Goal: Check status

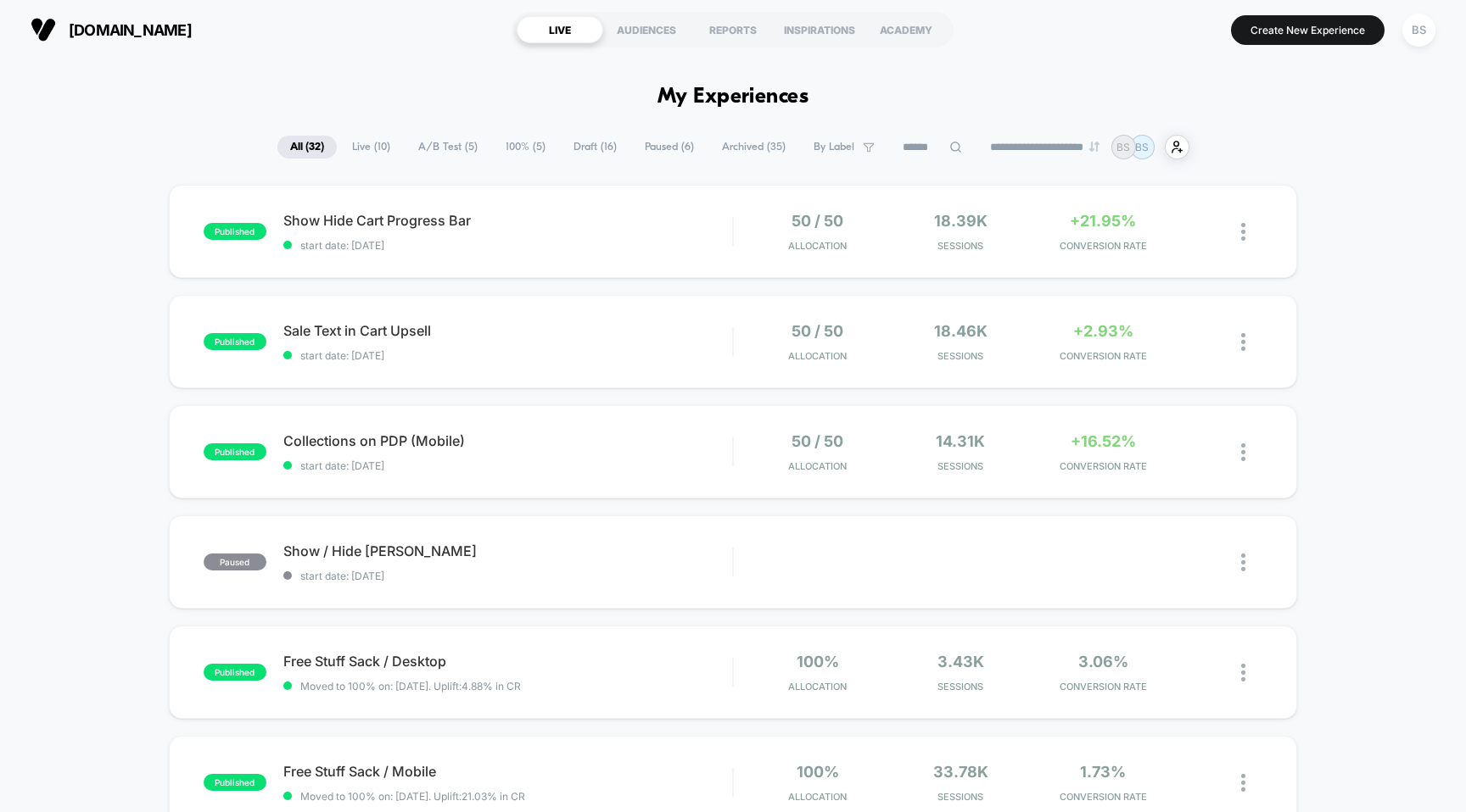
scroll to position [82, 0]
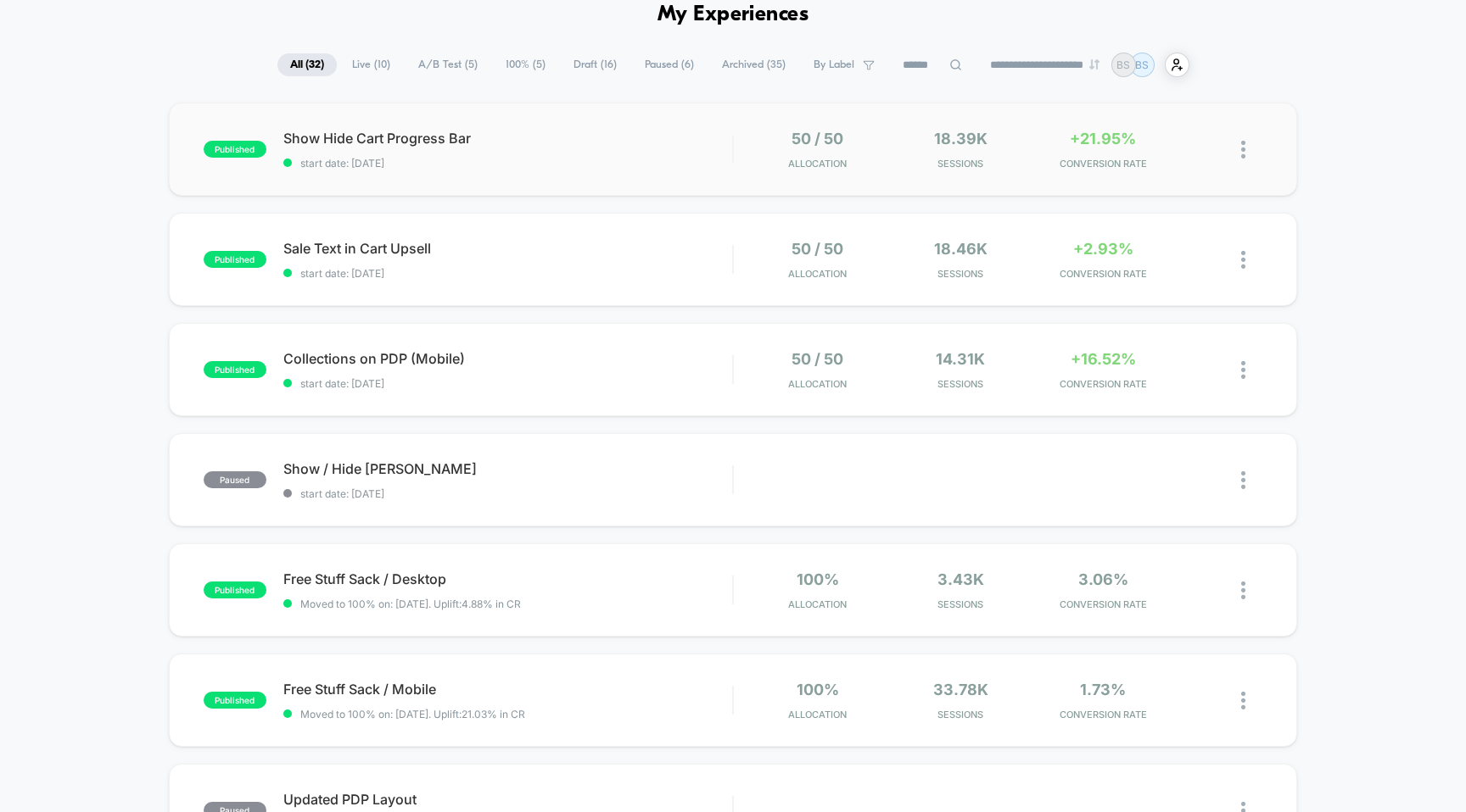
click at [759, 148] on div "50 / 50 Allocation" at bounding box center [817, 150] width 134 height 40
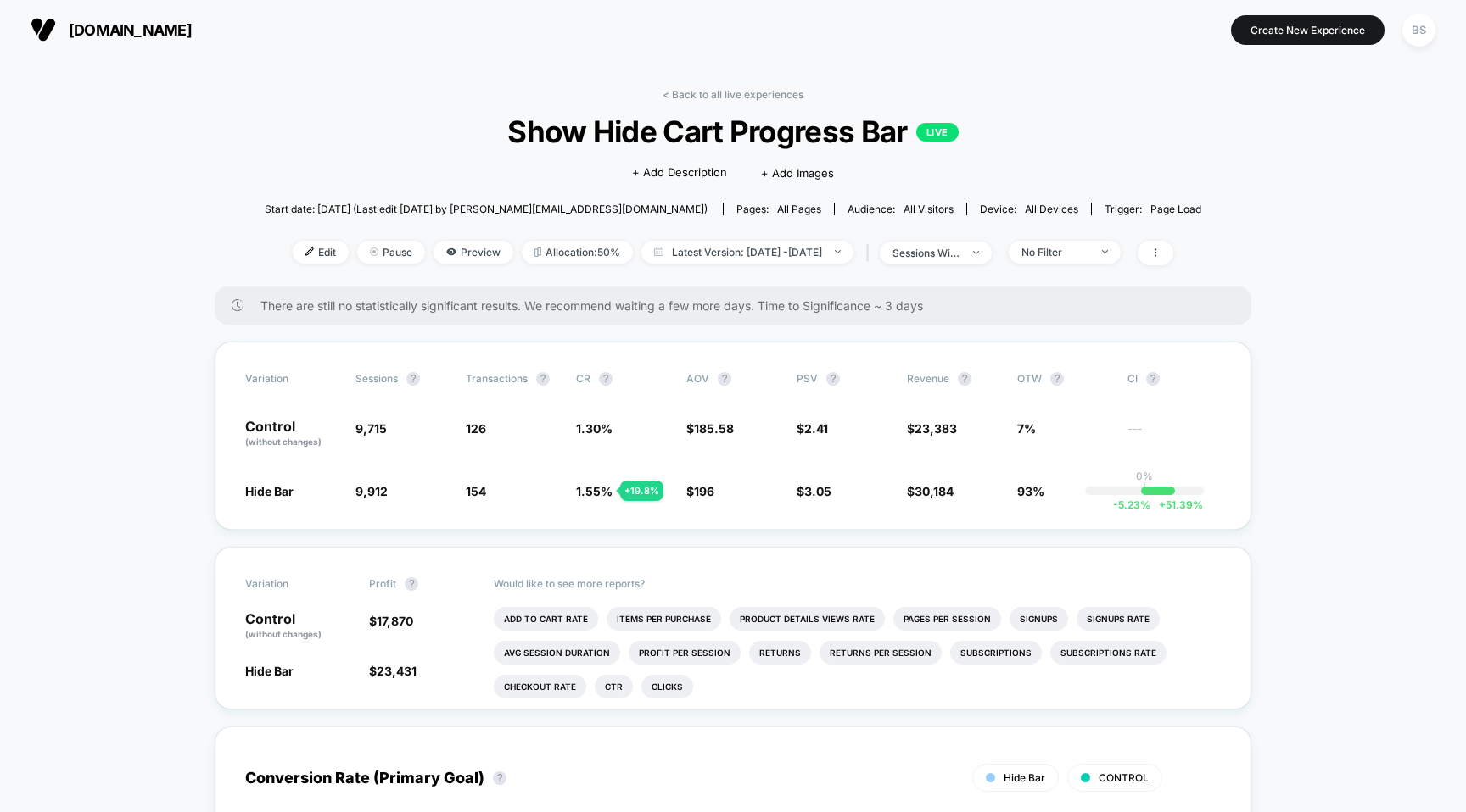
click at [687, 107] on div "< Back to all live experiences Show Hide Cart Progress Bar LIVE Click to edit e…" at bounding box center [733, 187] width 937 height 199
click at [687, 97] on link "< Back to all live experiences" at bounding box center [733, 95] width 141 height 13
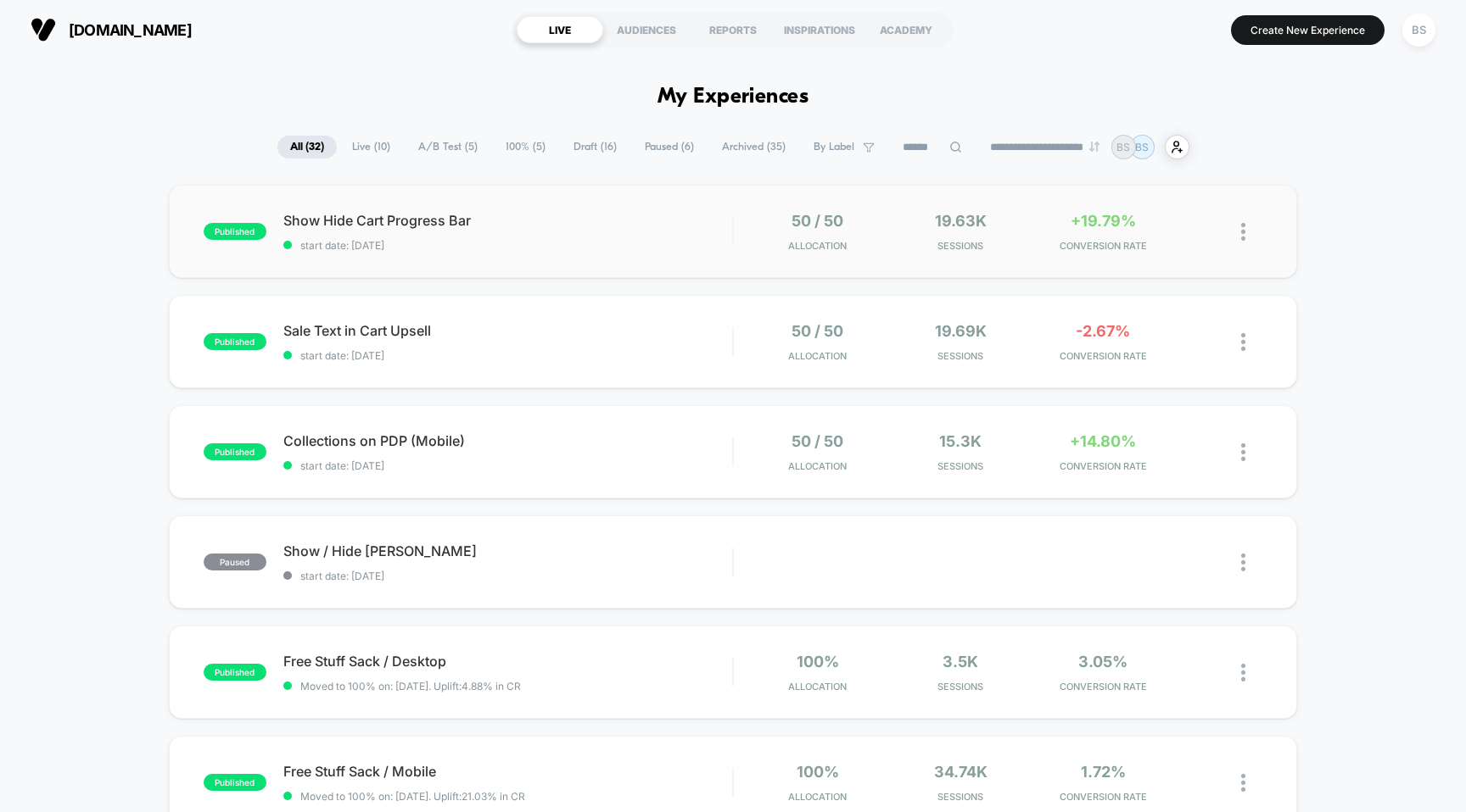
click at [765, 224] on div "50 / 50 Allocation" at bounding box center [817, 231] width 134 height 40
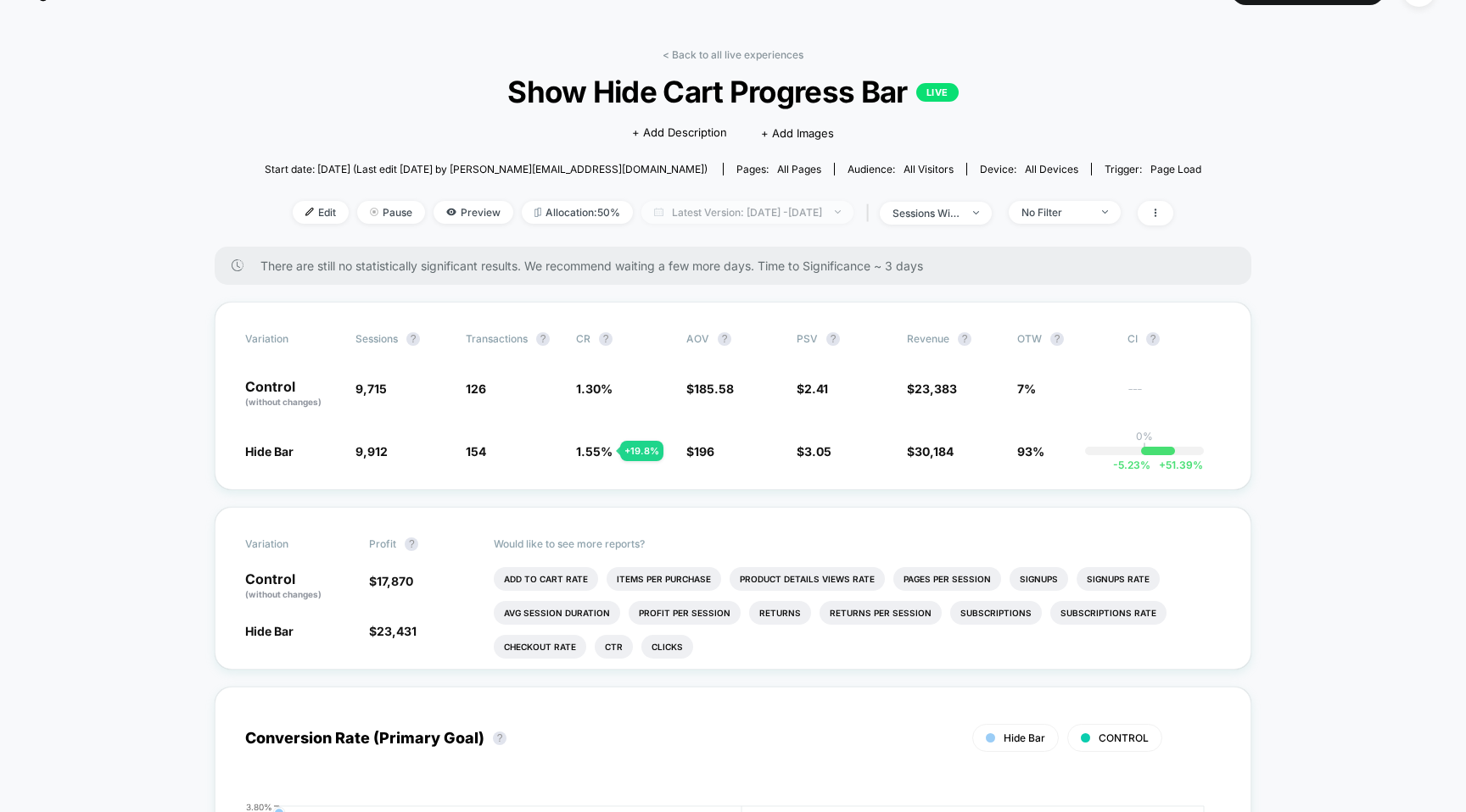
scroll to position [41, 0]
click at [740, 61] on div "< Back to all live experiences Show Hide Cart Progress Bar LIVE Click to edit e…" at bounding box center [733, 146] width 937 height 199
click at [742, 53] on link "< Back to all live experiences" at bounding box center [733, 53] width 141 height 13
